Goal: Information Seeking & Learning: Learn about a topic

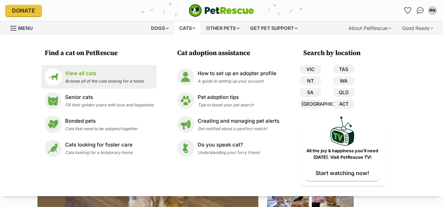
click at [89, 82] on span "Browse all of the cats looking for a home" at bounding box center [104, 81] width 79 height 5
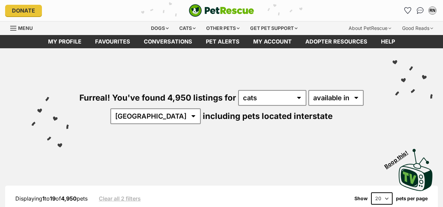
select select "VIC"
click at [132, 109] on select "[GEOGRAPHIC_DATA] [GEOGRAPHIC_DATA] [GEOGRAPHIC_DATA] [GEOGRAPHIC_DATA] [GEOGRA…" at bounding box center [155, 117] width 90 height 16
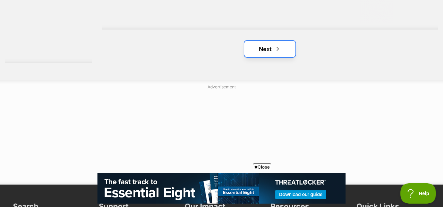
click at [274, 53] on span "Next page" at bounding box center [277, 49] width 7 height 8
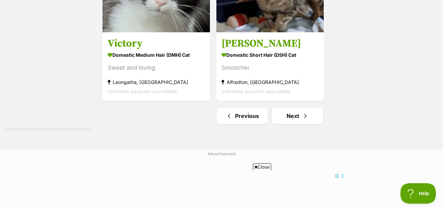
scroll to position [1600, 0]
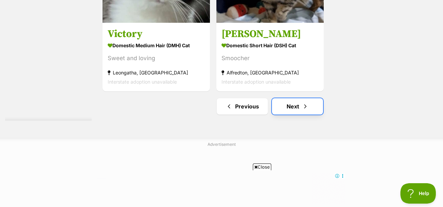
click at [296, 115] on link "Next" at bounding box center [297, 106] width 51 height 16
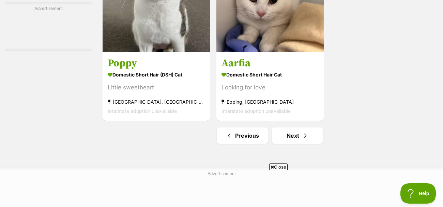
scroll to position [1634, 0]
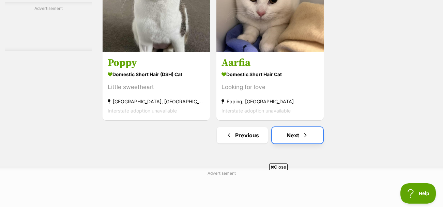
click at [297, 127] on link "Next" at bounding box center [297, 135] width 51 height 16
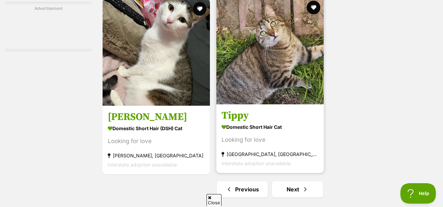
scroll to position [1518, 0]
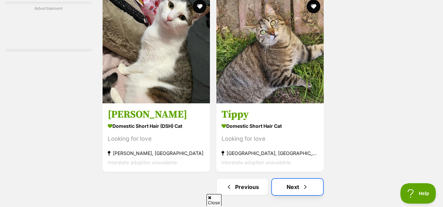
click at [293, 194] on link "Next" at bounding box center [297, 187] width 51 height 16
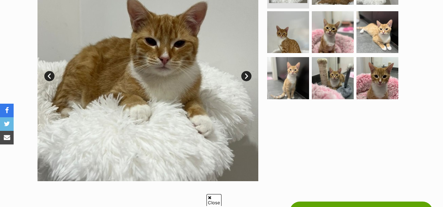
scroll to position [181, 0]
click at [248, 74] on link "Next" at bounding box center [246, 76] width 10 height 10
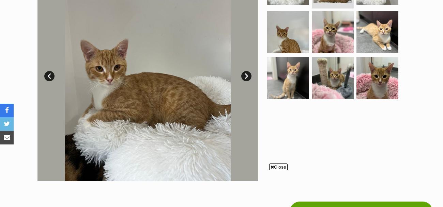
click at [248, 74] on link "Next" at bounding box center [246, 76] width 10 height 10
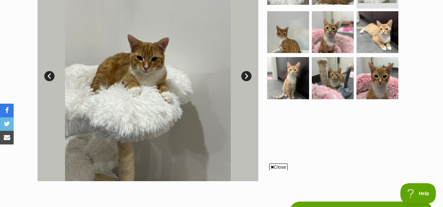
scroll to position [0, 0]
click at [248, 74] on link "Next" at bounding box center [246, 76] width 10 height 10
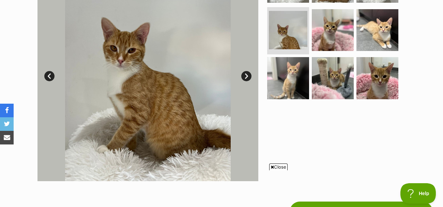
click at [248, 74] on link "Next" at bounding box center [246, 76] width 10 height 10
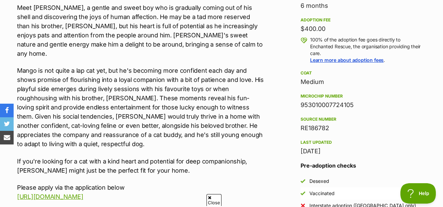
scroll to position [486, 0]
